Goal: Information Seeking & Learning: Find specific fact

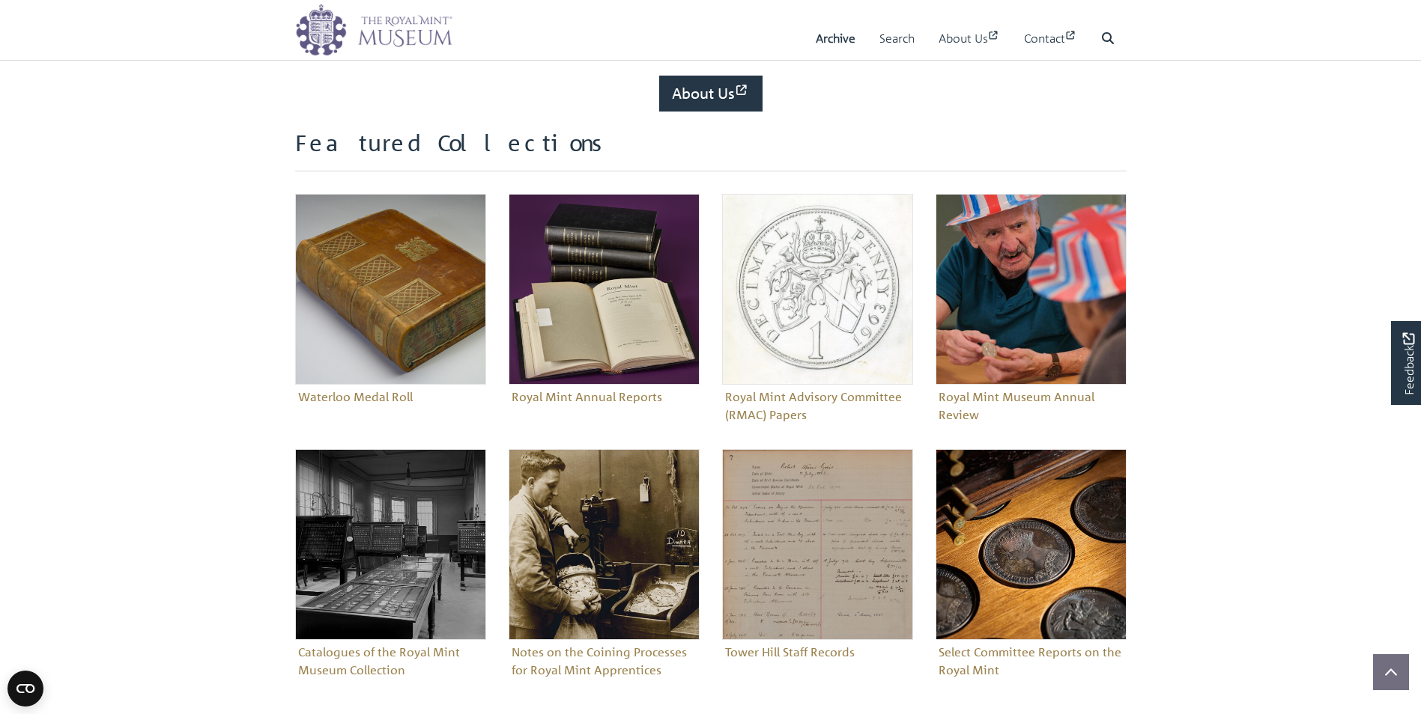
scroll to position [497, 0]
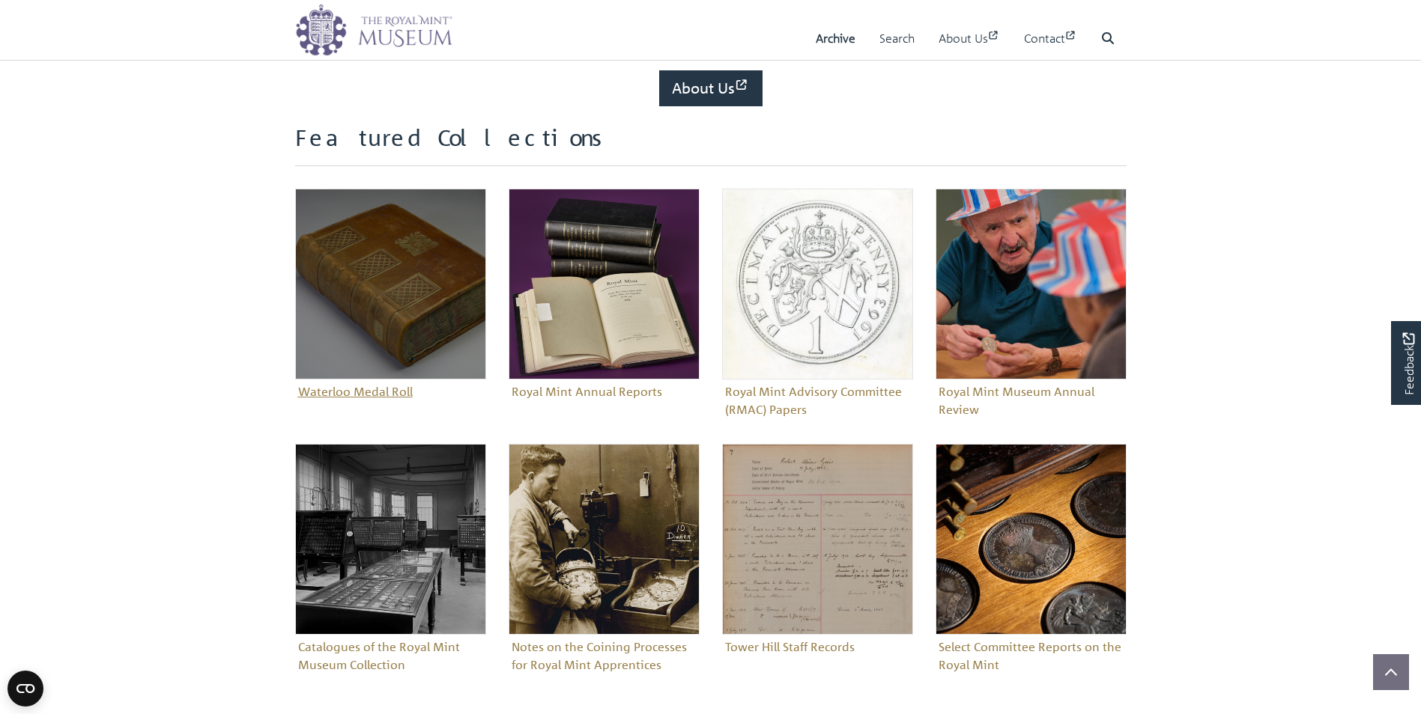
click at [352, 389] on figure "Waterloo Medal Roll" at bounding box center [390, 296] width 191 height 215
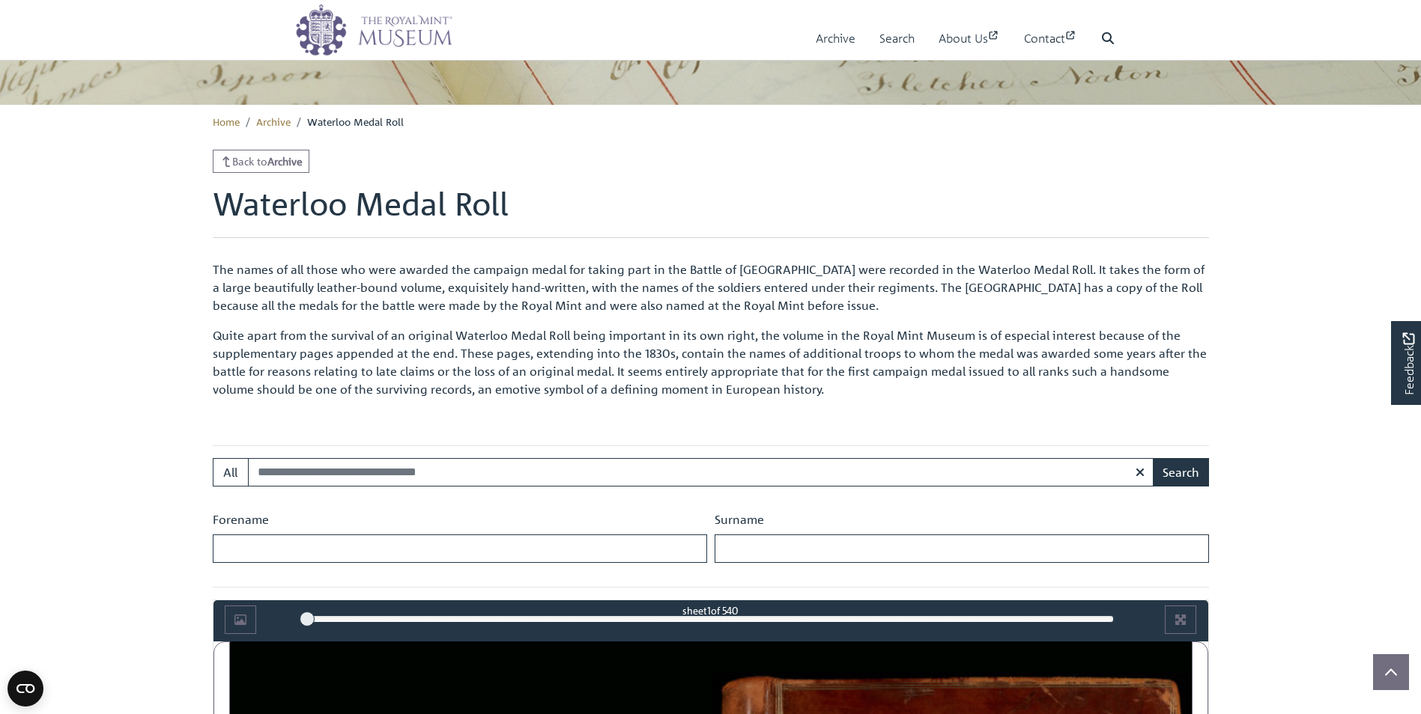
scroll to position [320, 0]
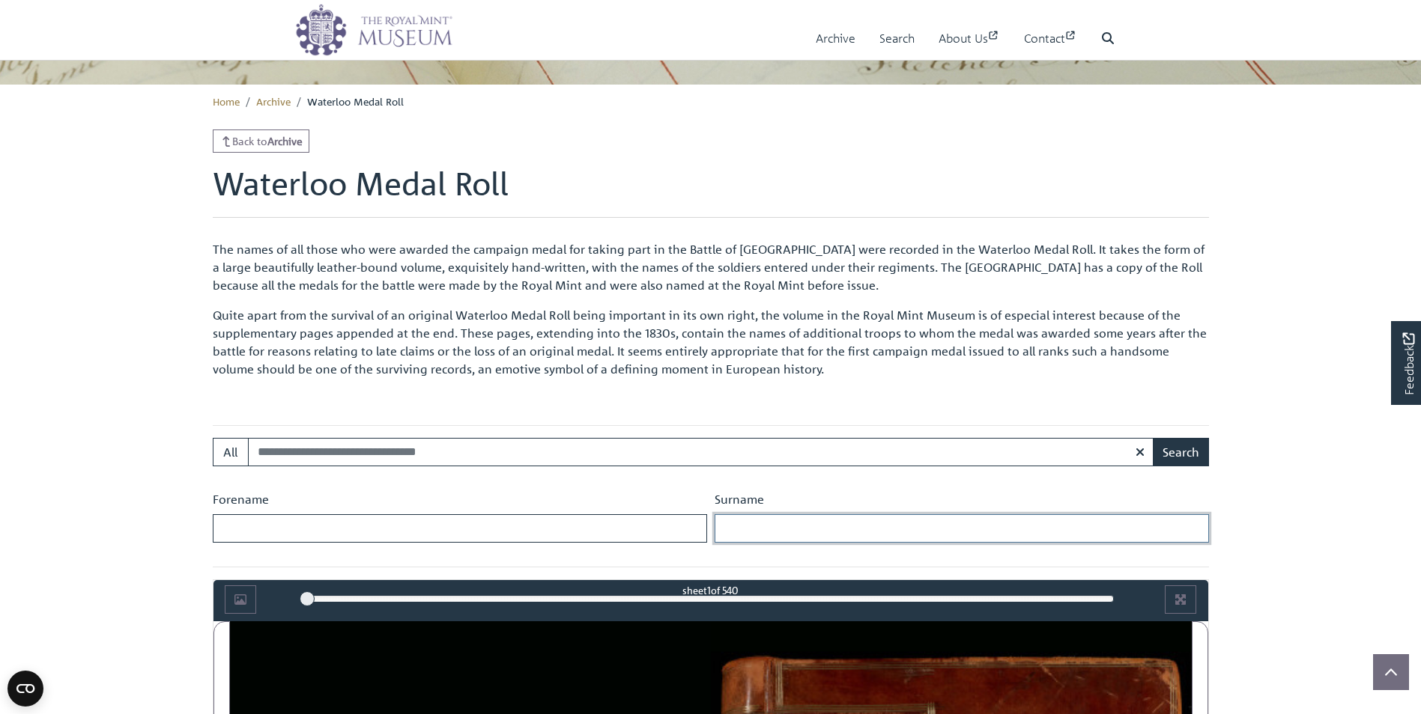
click at [735, 524] on input "Surname" at bounding box center [961, 528] width 494 height 28
type input "*********"
click at [1170, 450] on button "Search" at bounding box center [1181, 452] width 56 height 28
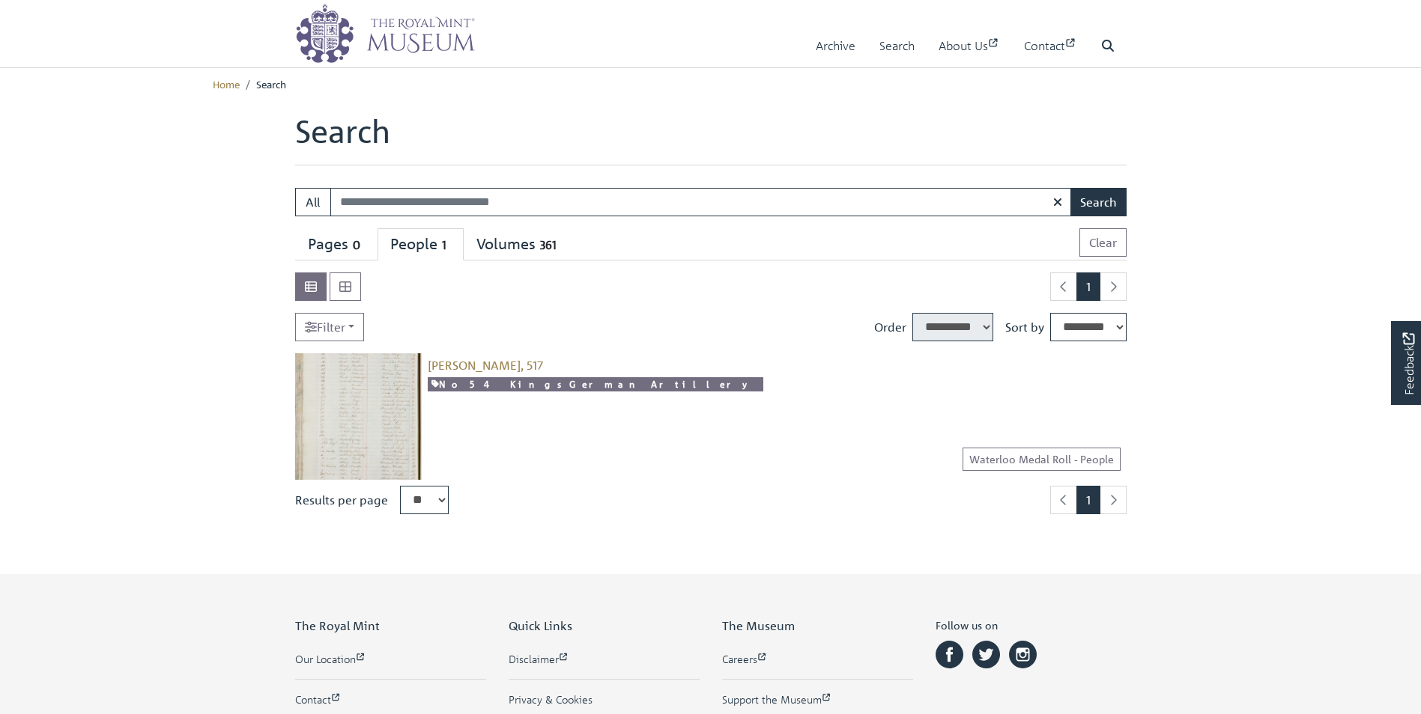
select select "****"
click at [396, 359] on img at bounding box center [358, 416] width 127 height 127
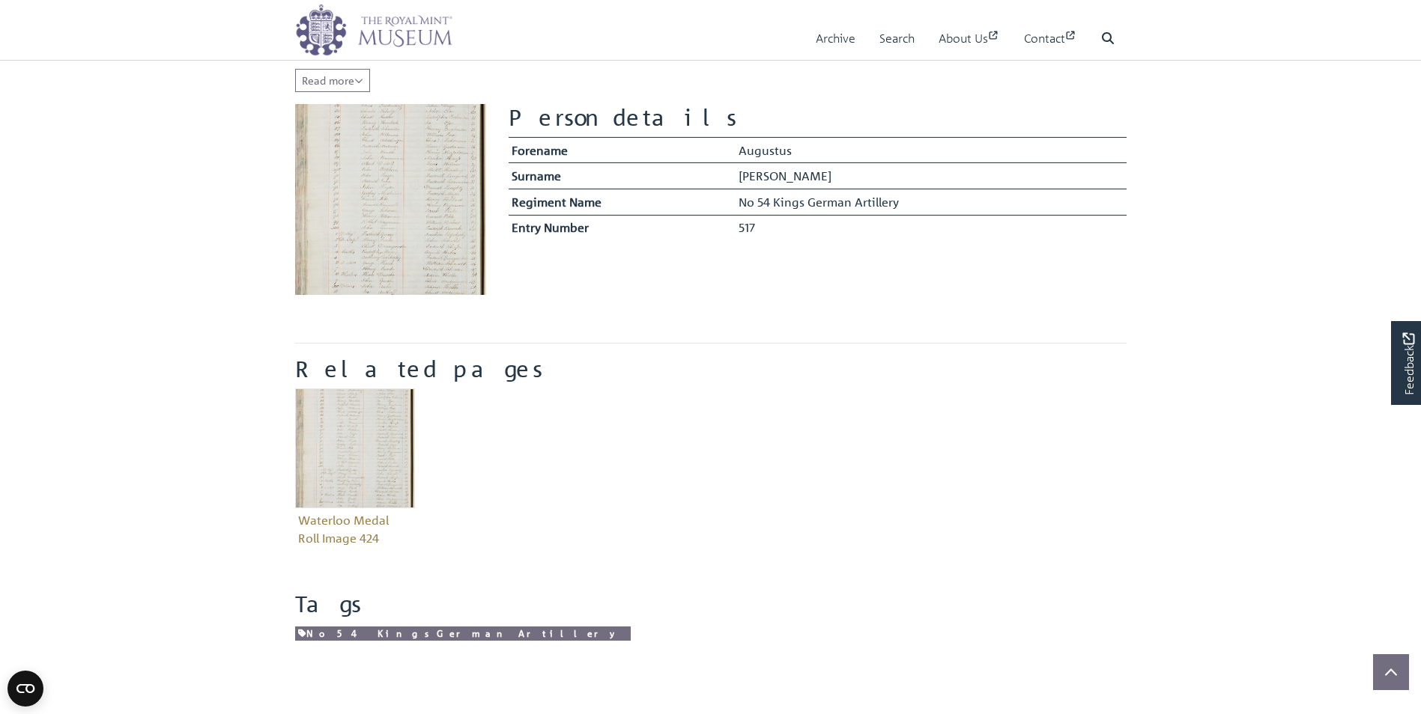
scroll to position [359, 0]
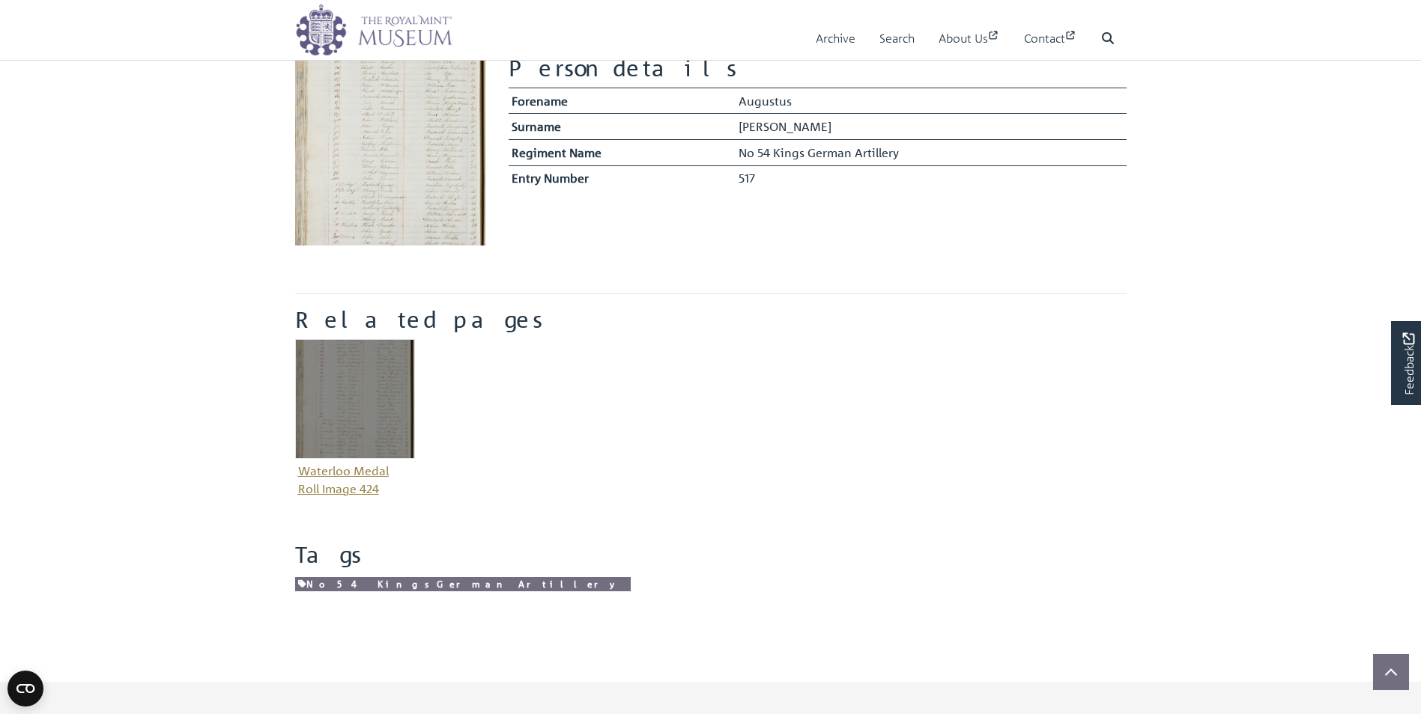
click at [391, 361] on img "Item related to this entity" at bounding box center [355, 399] width 120 height 120
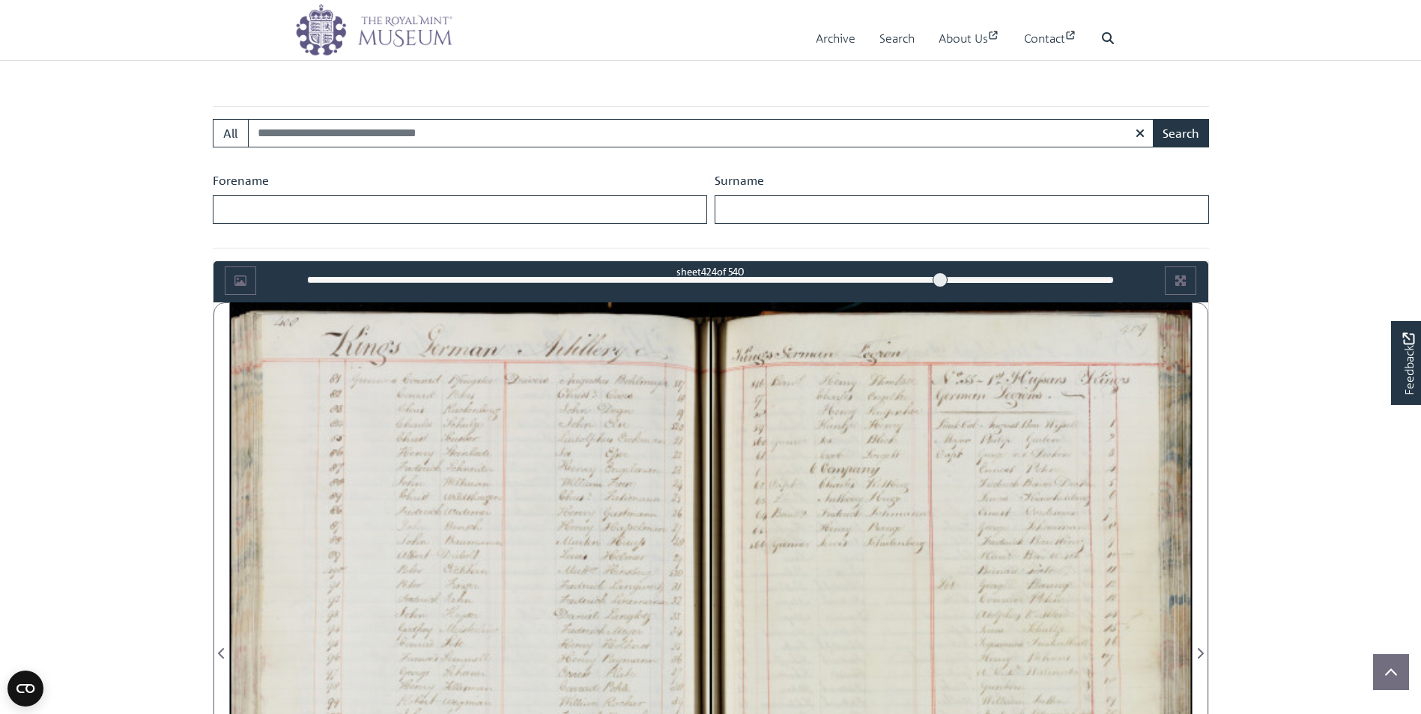
scroll to position [649, 0]
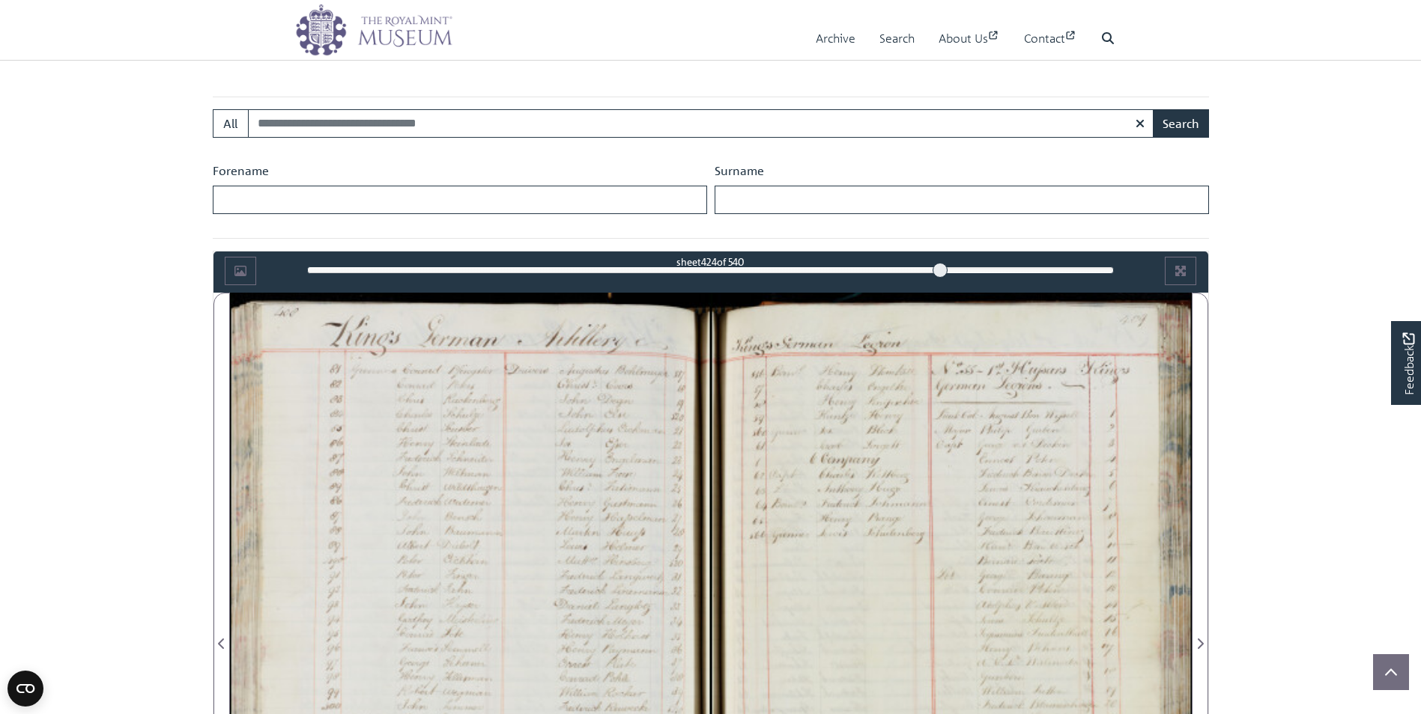
click at [734, 533] on div at bounding box center [951, 635] width 481 height 685
click at [601, 501] on div at bounding box center [470, 635] width 481 height 685
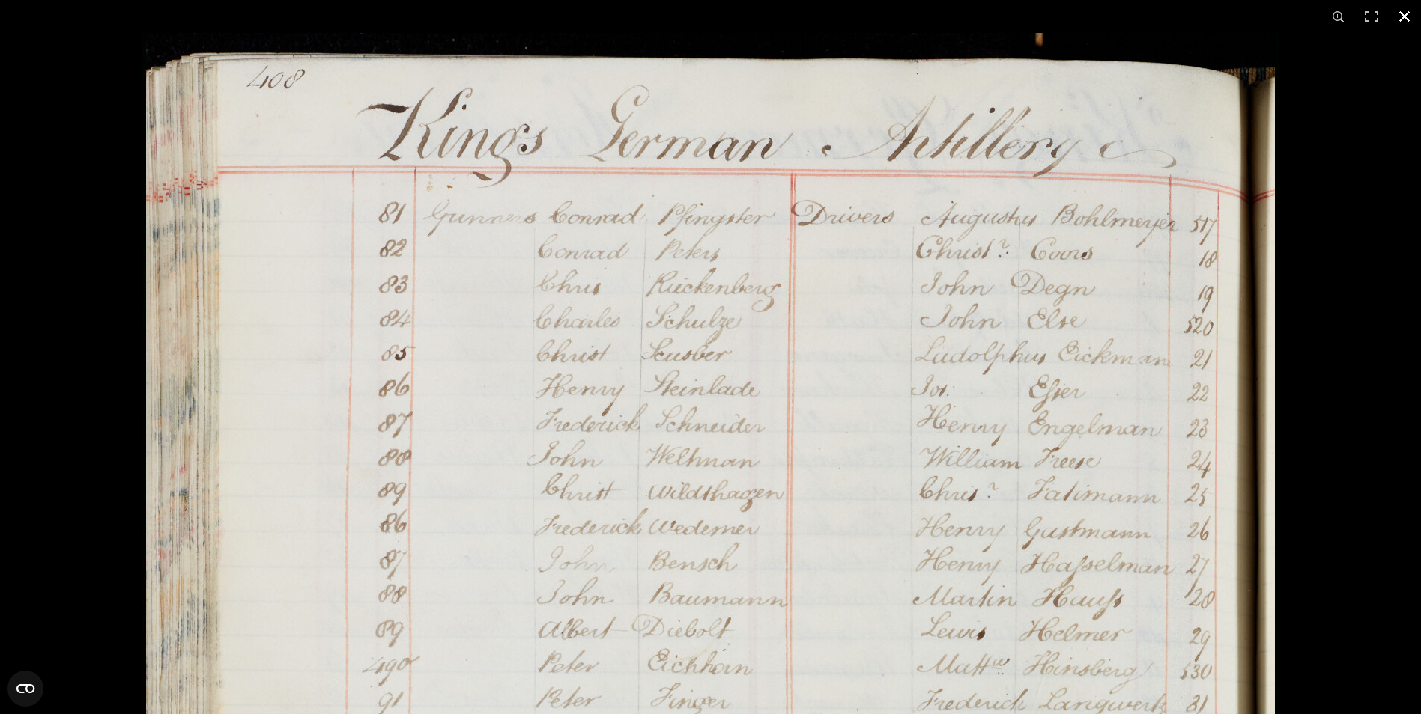
scroll to position [798, 0]
click at [1417, 705] on div at bounding box center [852, 390] width 1421 height 714
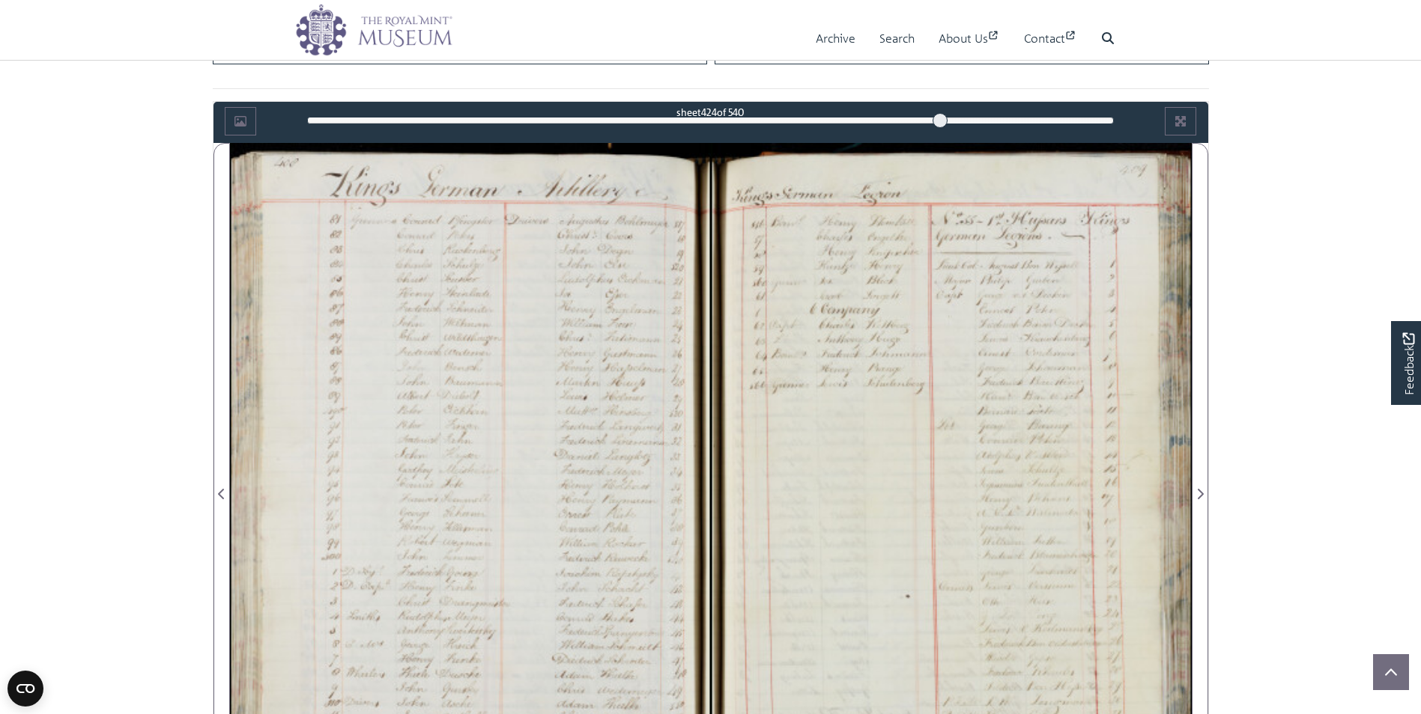
click at [593, 299] on div at bounding box center [470, 485] width 481 height 685
click at [593, 297] on div at bounding box center [470, 485] width 481 height 685
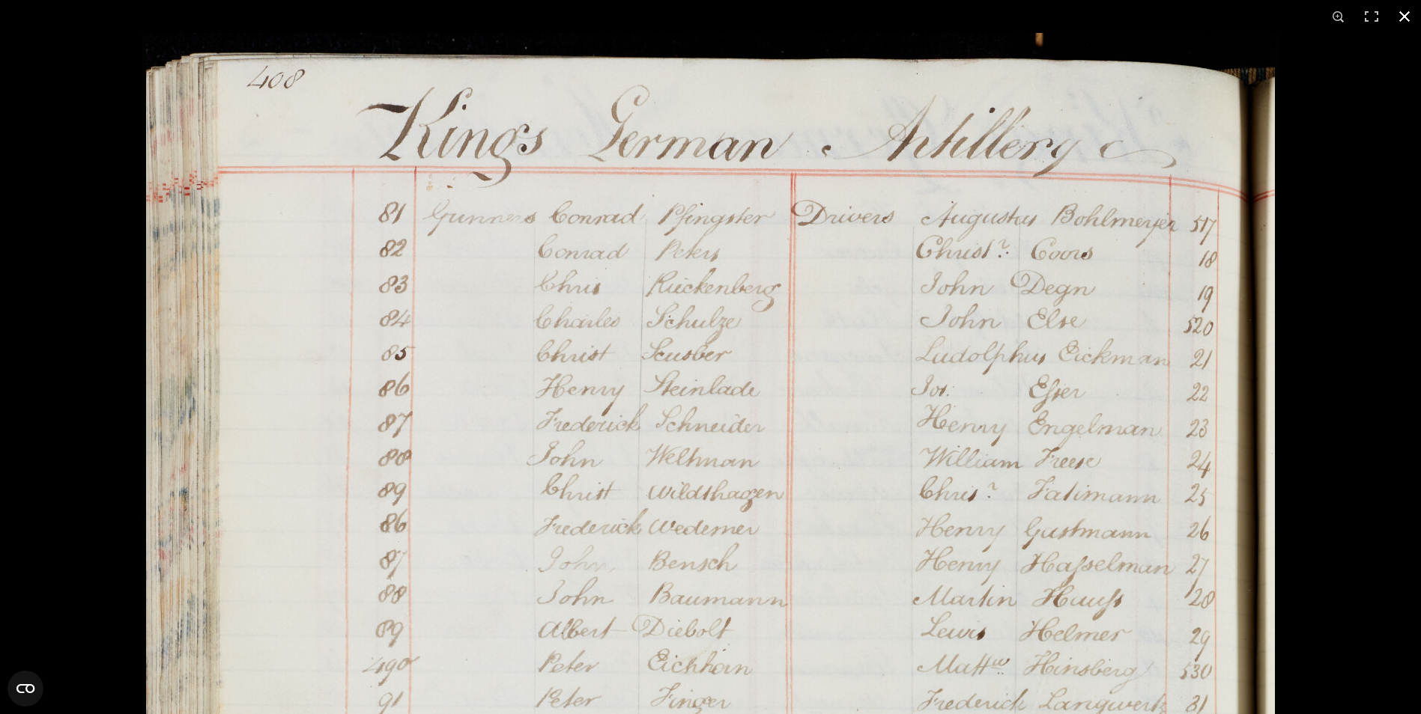
scroll to position [2946, 0]
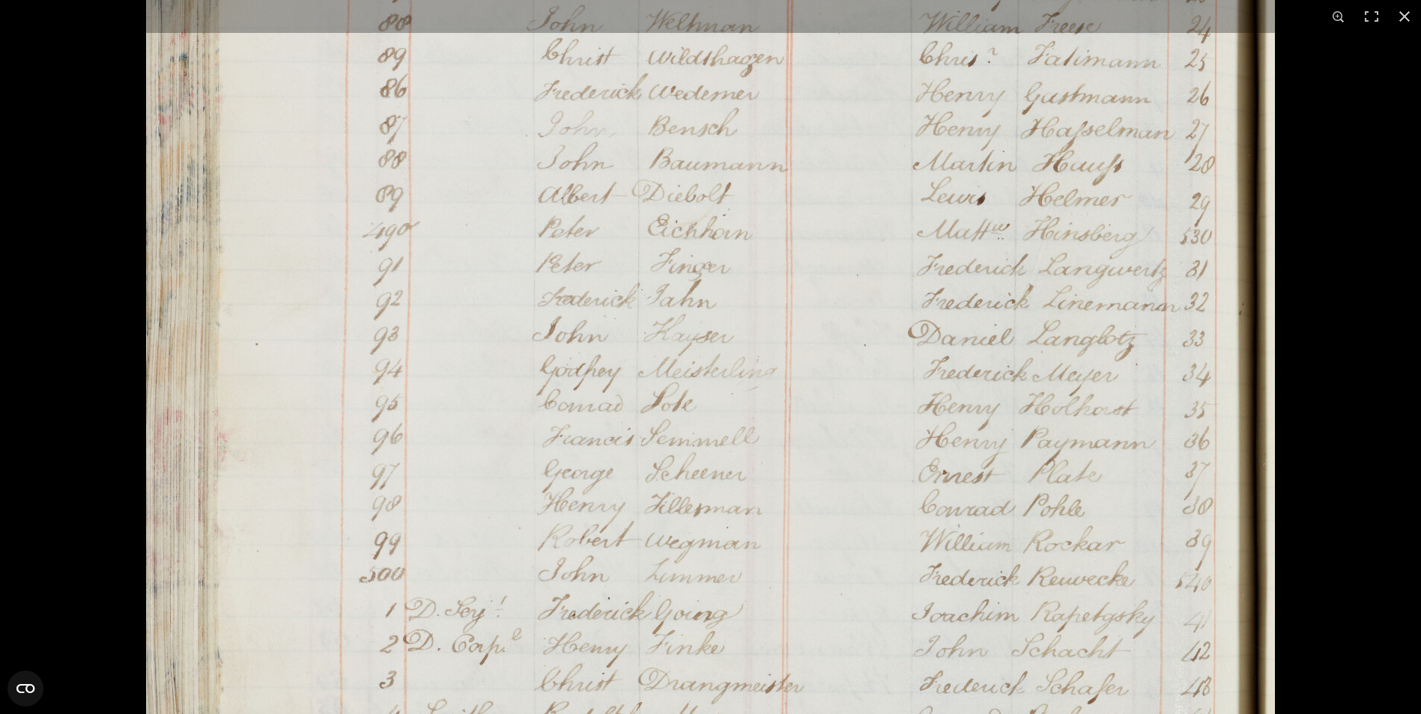
click at [845, 370] on img at bounding box center [710, 407] width 1136 height 1618
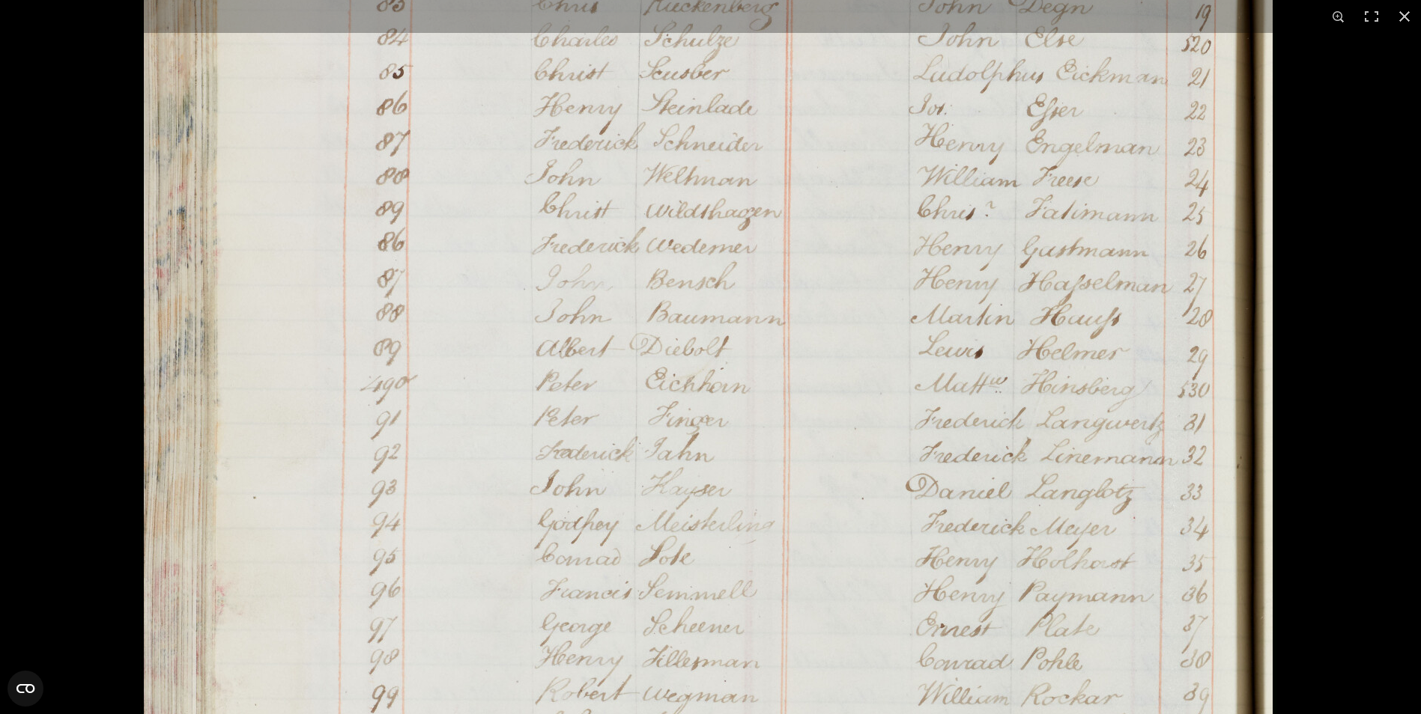
click at [850, 368] on img at bounding box center [708, 560] width 1136 height 1618
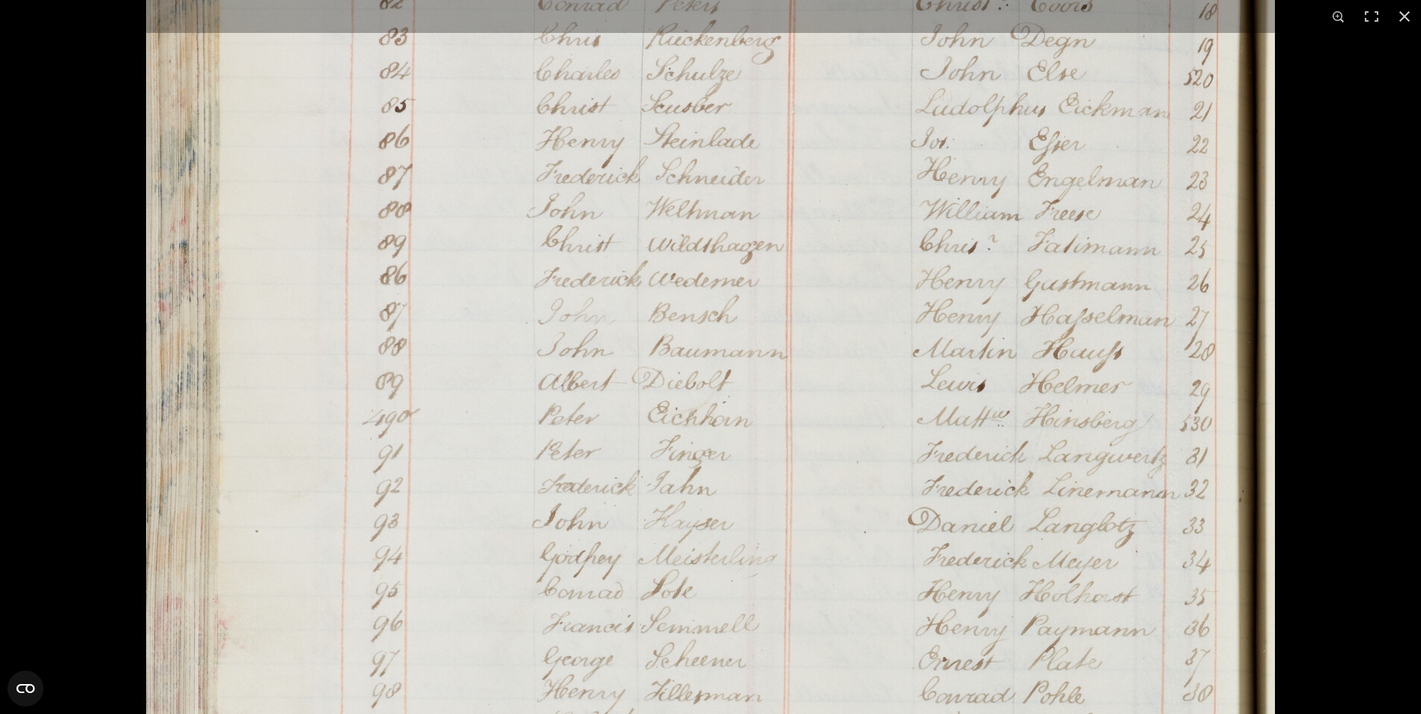
click at [848, 384] on img at bounding box center [710, 594] width 1136 height 1618
